Goal: Navigation & Orientation: Find specific page/section

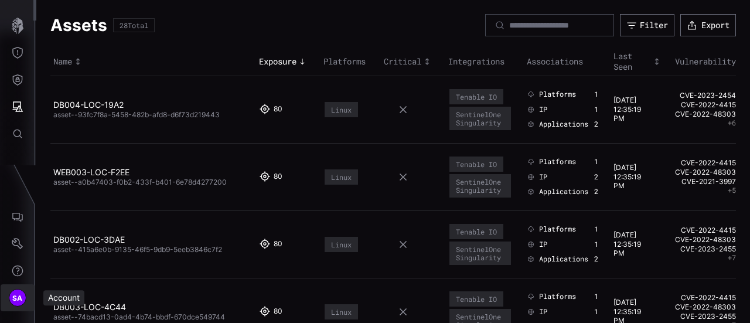
click at [18, 296] on span "SA" at bounding box center [17, 298] width 11 height 12
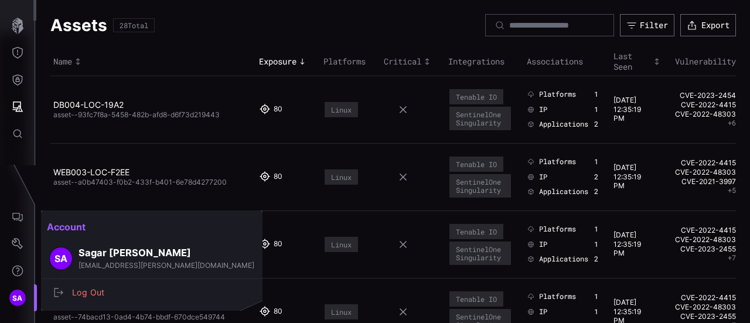
click at [15, 19] on div at bounding box center [375, 161] width 750 height 323
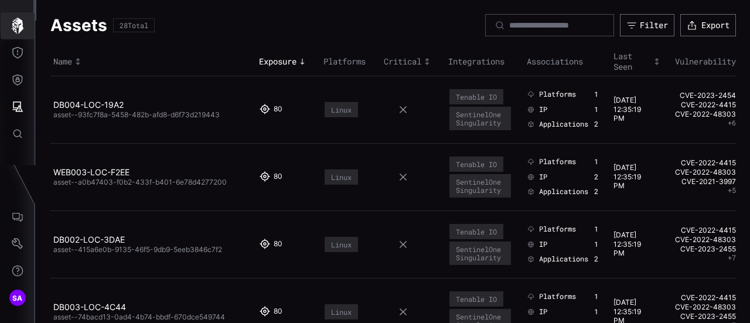
click at [17, 31] on icon "button" at bounding box center [17, 26] width 16 height 16
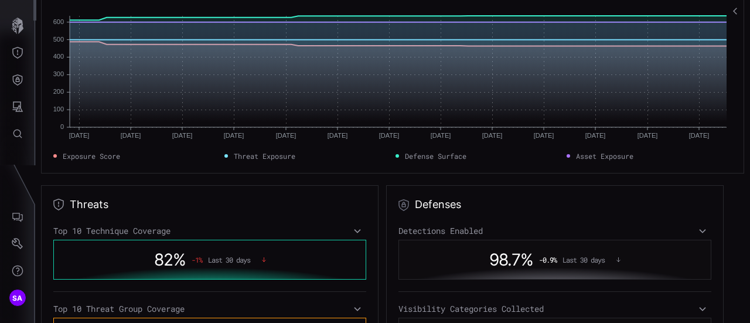
scroll to position [176, 0]
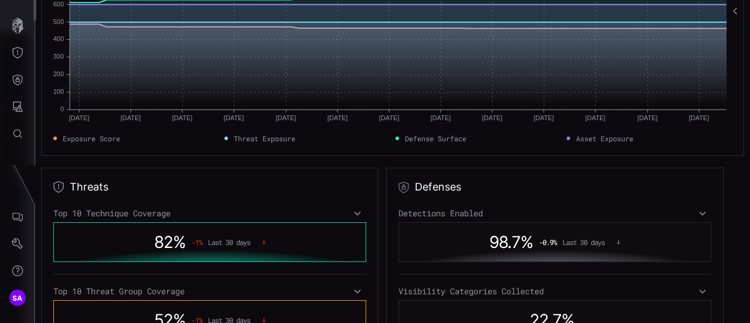
click at [325, 210] on div "Top 10 Technique Coverage" at bounding box center [209, 213] width 313 height 11
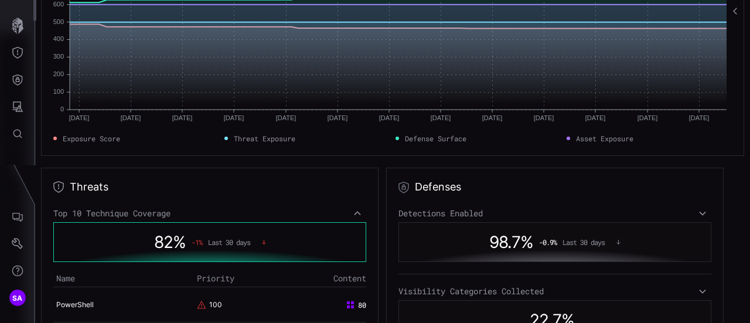
click at [325, 210] on div "Top 10 Technique Coverage" at bounding box center [209, 213] width 313 height 11
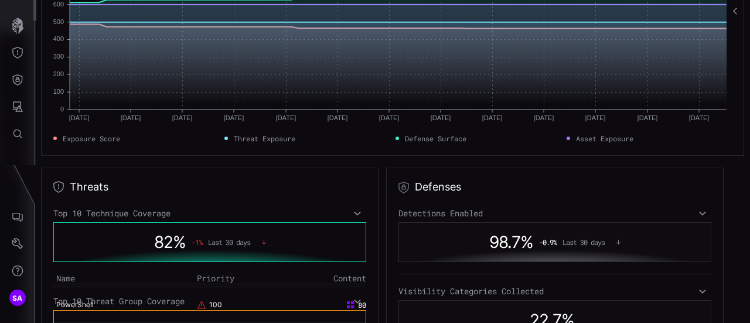
click at [325, 210] on div "Top 10 Technique Coverage" at bounding box center [209, 213] width 313 height 11
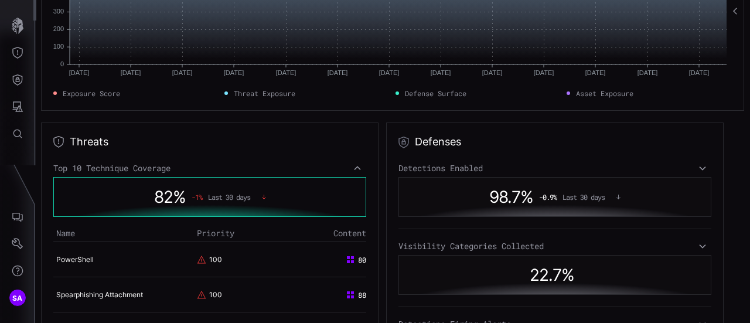
scroll to position [293, 0]
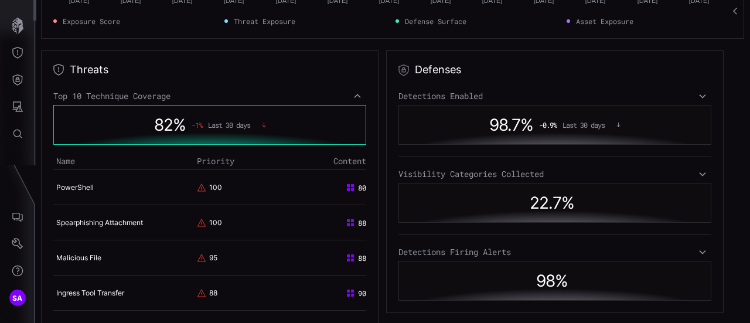
click at [335, 95] on div "Top 10 Technique Coverage" at bounding box center [209, 96] width 313 height 11
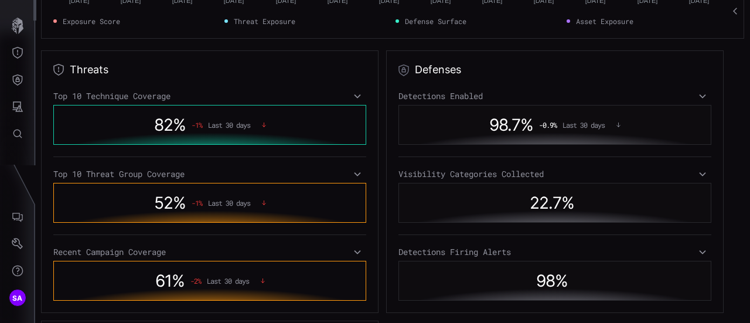
click at [347, 176] on div "Top 10 Threat Group Coverage" at bounding box center [209, 174] width 313 height 11
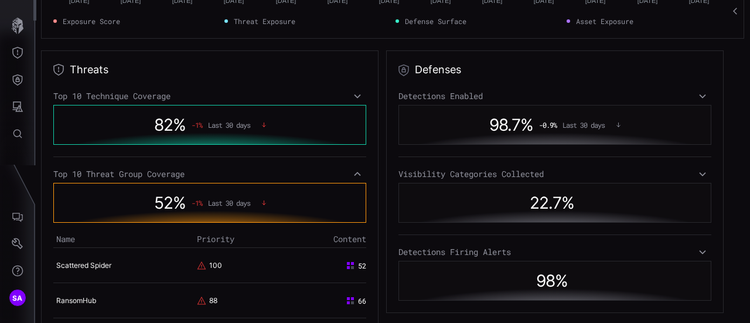
click at [347, 176] on div "Top 10 Threat Group Coverage" at bounding box center [209, 174] width 313 height 11
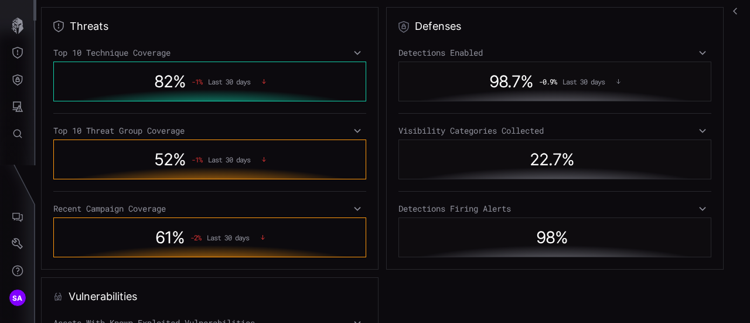
scroll to position [352, 0]
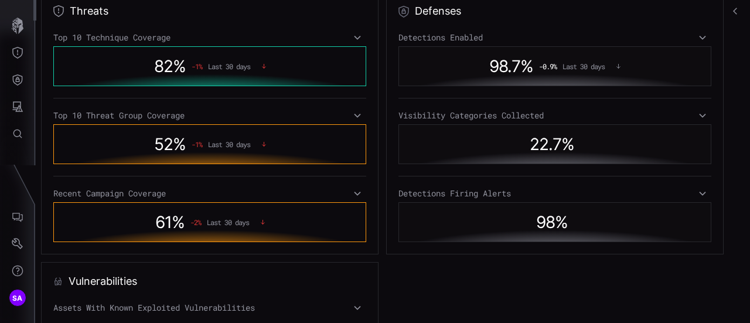
click at [330, 193] on div "Recent Campaign Coverage" at bounding box center [209, 193] width 313 height 11
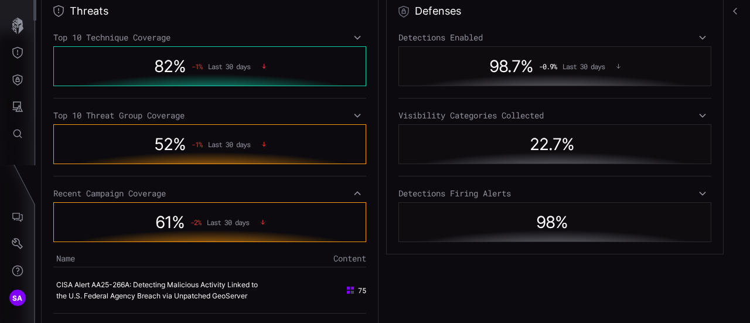
click at [331, 193] on div "Recent Campaign Coverage" at bounding box center [209, 193] width 313 height 11
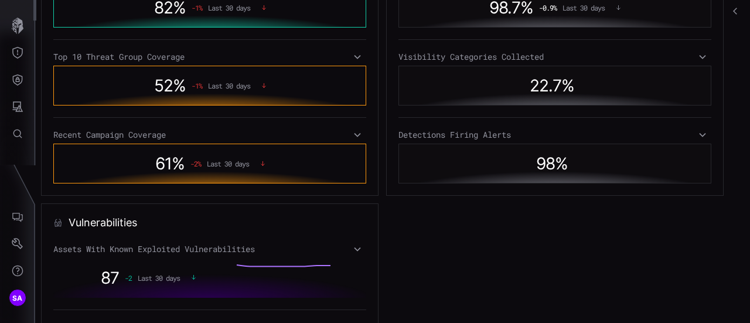
scroll to position [469, 0]
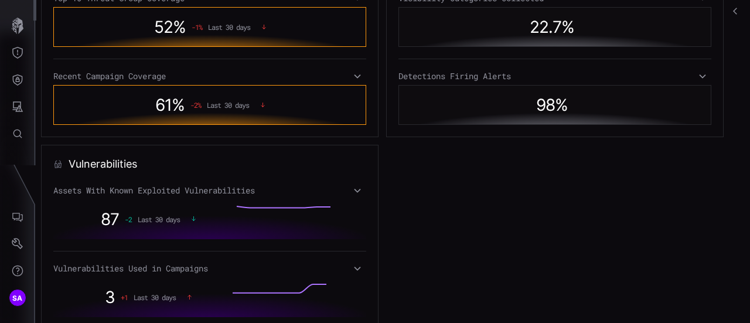
click at [354, 192] on icon at bounding box center [358, 190] width 8 height 9
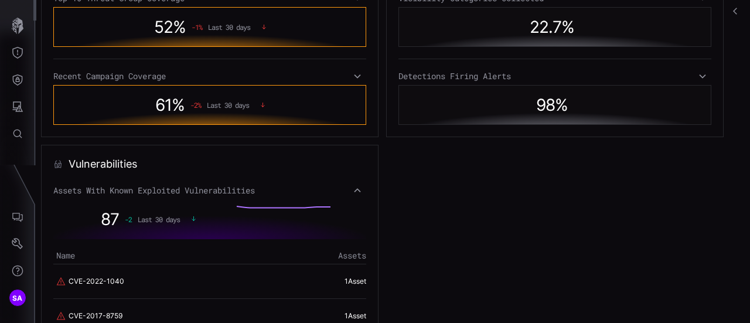
click at [354, 188] on icon at bounding box center [357, 190] width 6 height 4
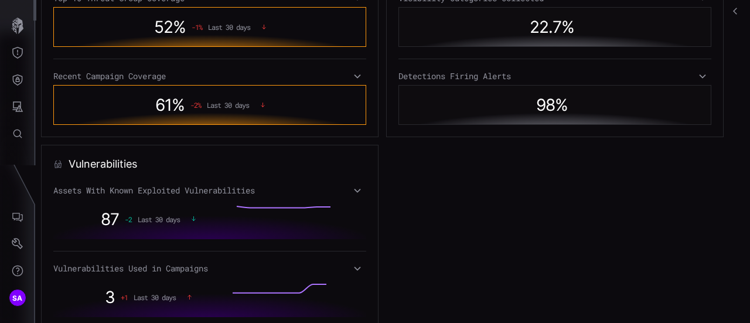
click at [354, 187] on icon at bounding box center [358, 190] width 8 height 9
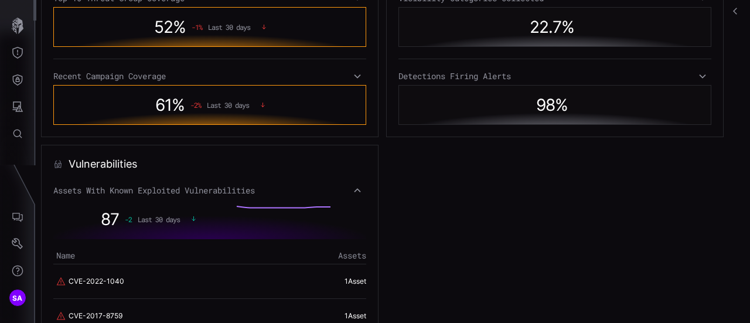
click at [356, 188] on icon at bounding box center [358, 190] width 8 height 9
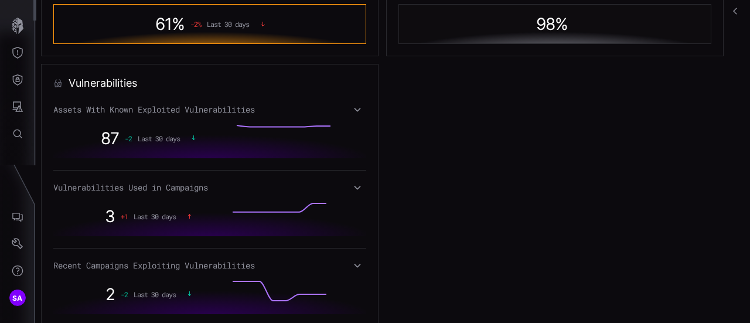
scroll to position [586, 0]
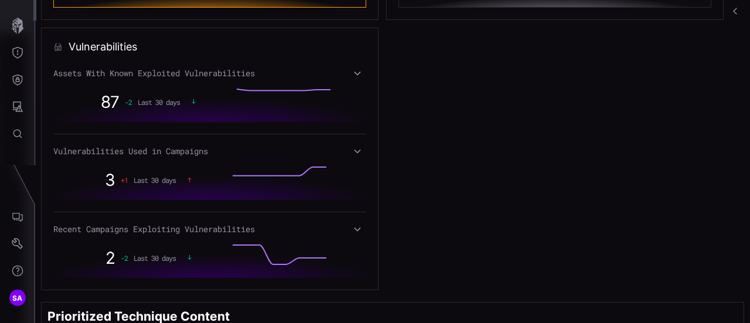
click at [348, 160] on div "3 + 1 Last 30 days" at bounding box center [209, 180] width 313 height 40
click at [354, 149] on icon at bounding box center [358, 151] width 8 height 9
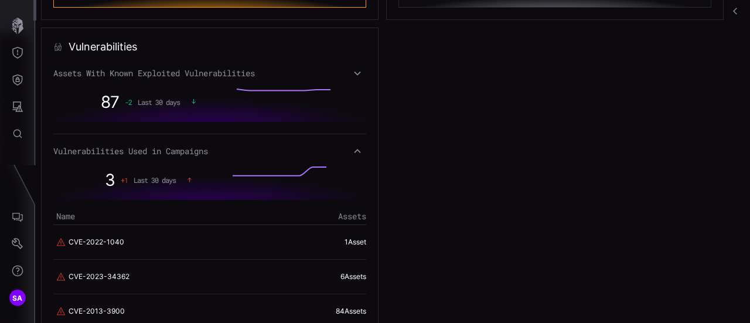
click at [342, 237] on div "1 Asset" at bounding box center [281, 242] width 169 height 11
click at [347, 240] on link "1 Asset" at bounding box center [356, 241] width 22 height 9
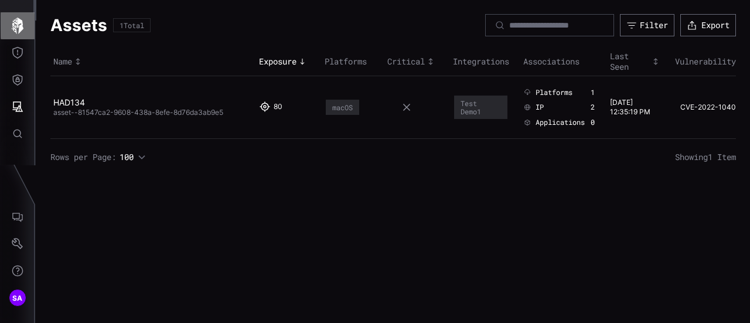
click at [20, 25] on icon "button" at bounding box center [18, 26] width 12 height 16
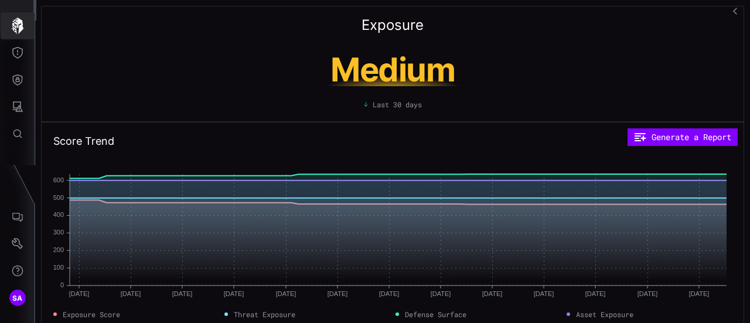
click at [7, 23] on button "button" at bounding box center [18, 25] width 34 height 27
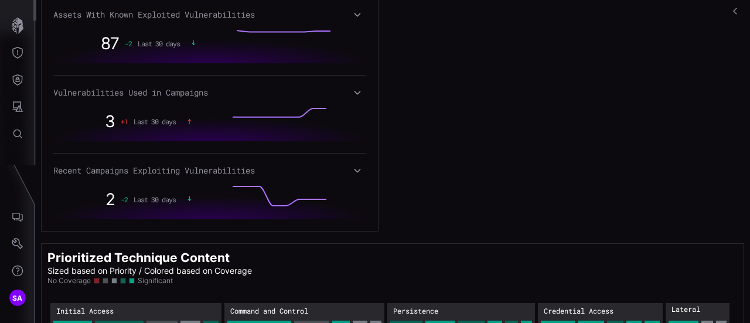
scroll to position [793, 0]
